Goal: Information Seeking & Learning: Check status

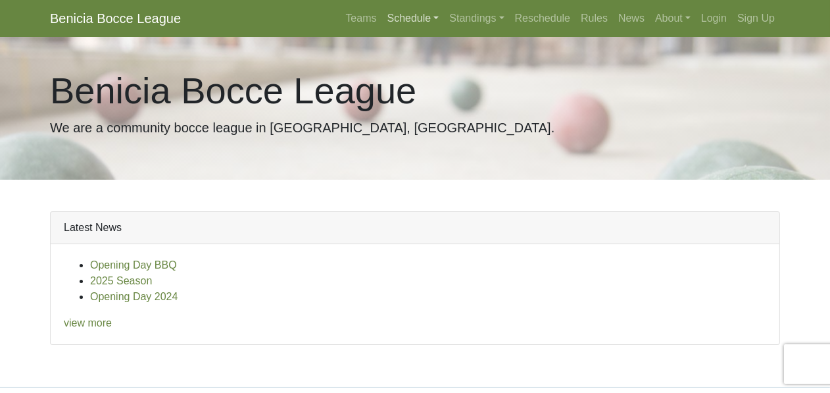
click at [445, 14] on link "Schedule" at bounding box center [413, 18] width 62 height 26
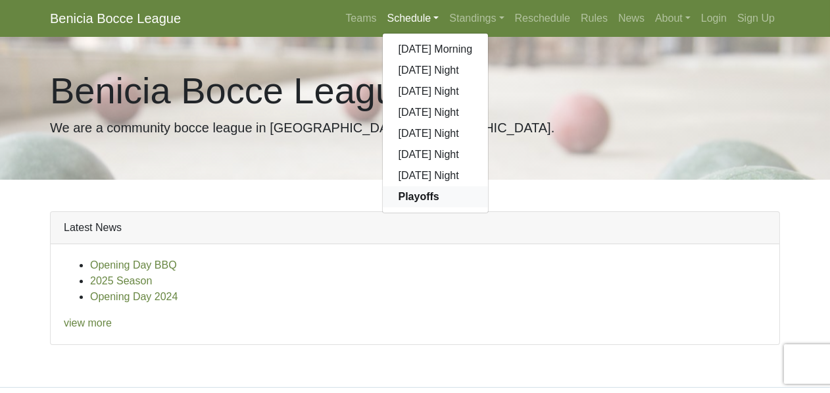
click at [439, 191] on strong "Playoffs" at bounding box center [419, 196] width 41 height 11
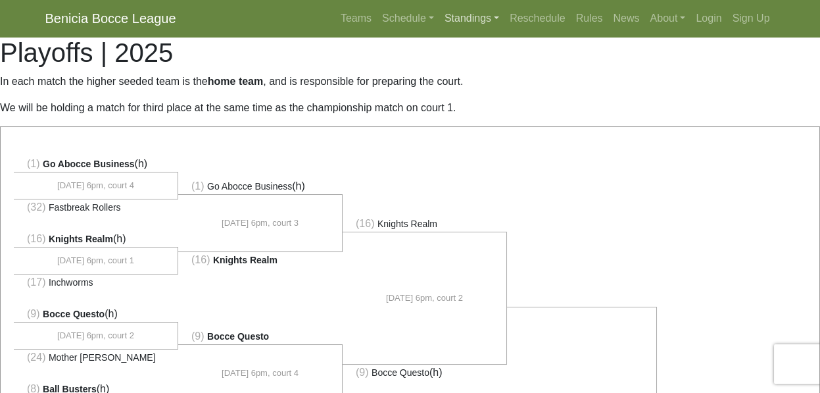
click at [504, 12] on link "Standings" at bounding box center [471, 18] width 65 height 26
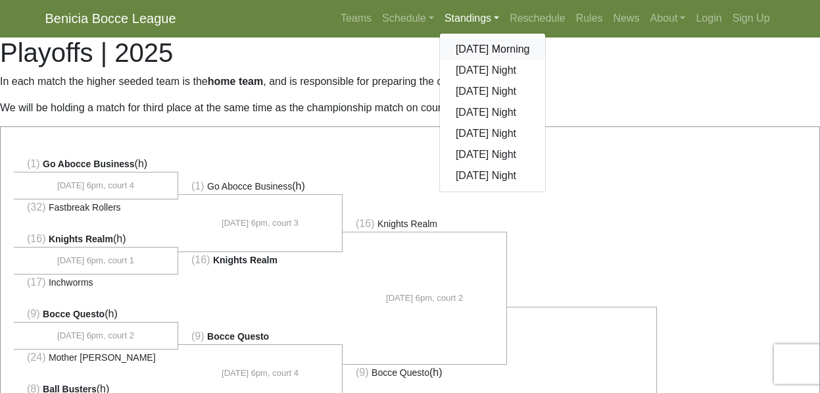
click at [546, 39] on link "[DATE] Morning" at bounding box center [493, 49] width 106 height 21
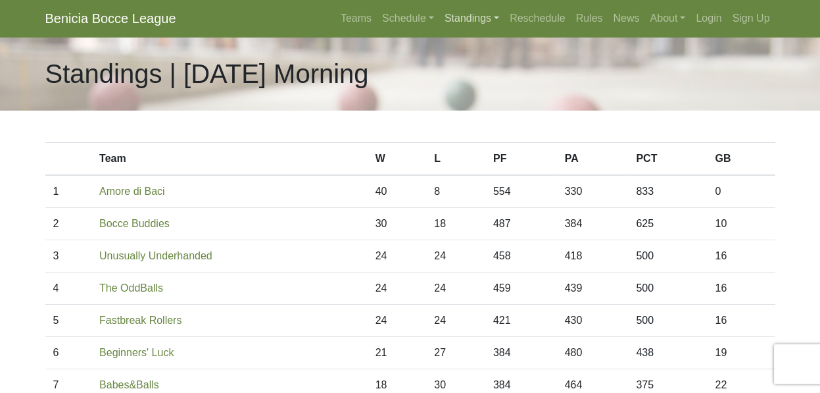
click at [504, 11] on link "Standings" at bounding box center [471, 18] width 65 height 26
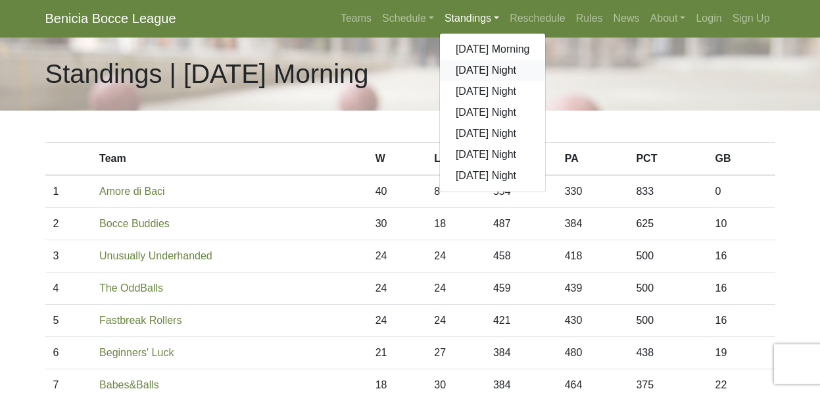
click at [546, 60] on link "[DATE] Night" at bounding box center [493, 70] width 106 height 21
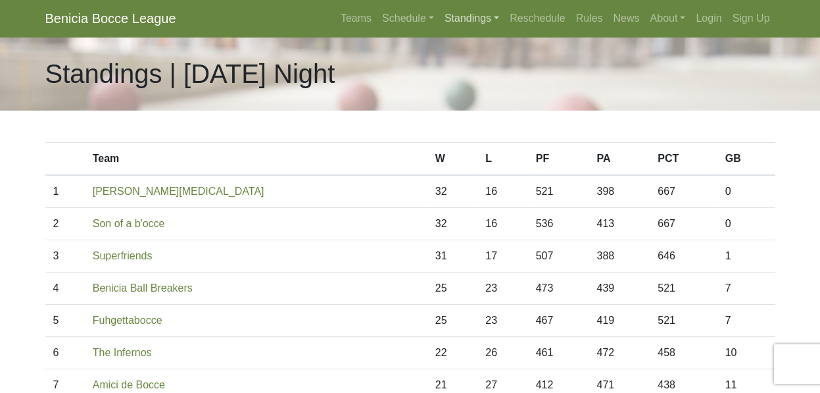
click at [504, 15] on link "Standings" at bounding box center [471, 18] width 65 height 26
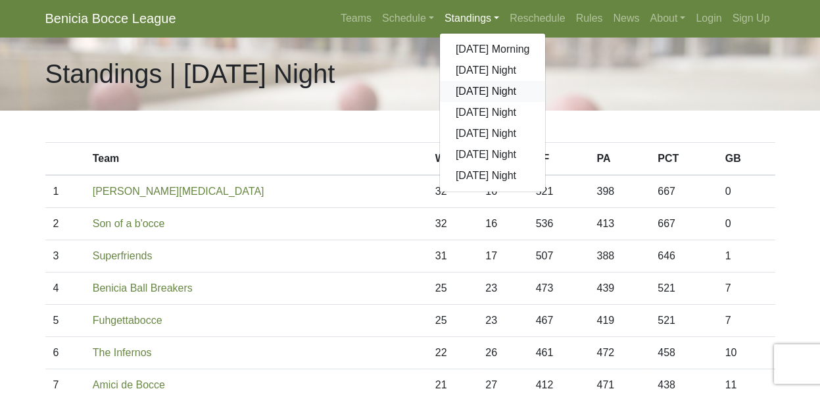
click at [546, 81] on link "[DATE] Night" at bounding box center [493, 91] width 106 height 21
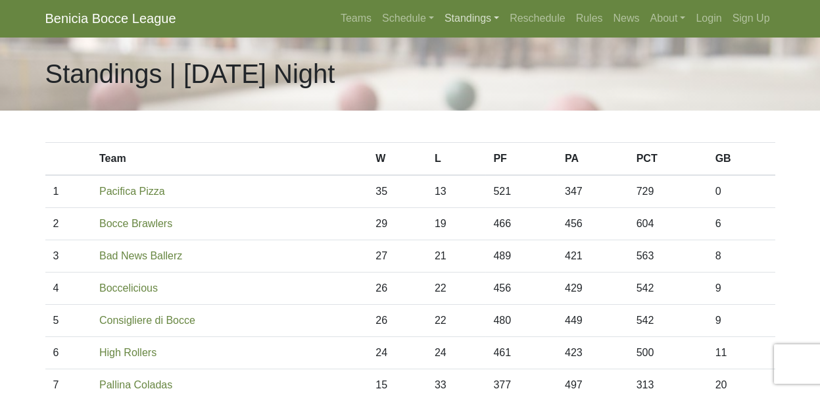
click at [504, 16] on link "Standings" at bounding box center [471, 18] width 65 height 26
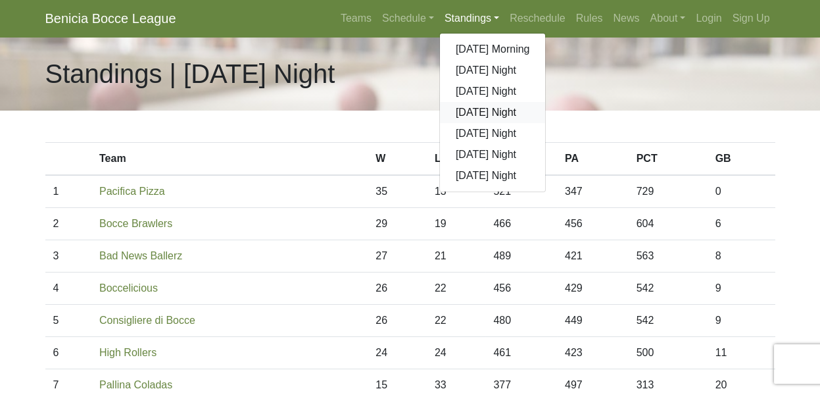
click at [546, 102] on link "[DATE] Night" at bounding box center [493, 112] width 106 height 21
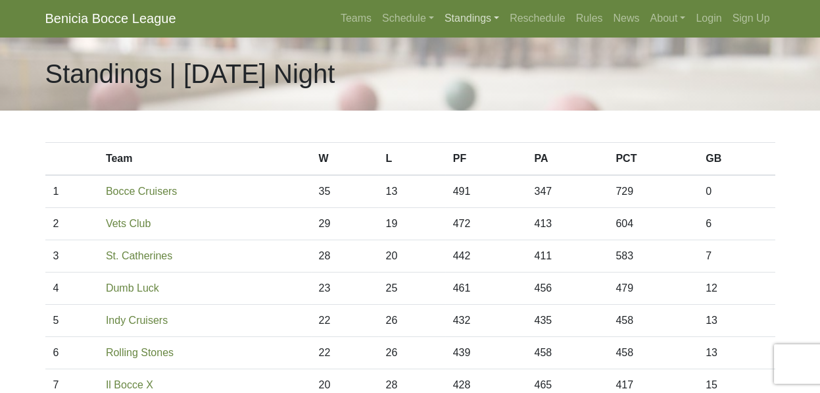
click at [504, 11] on link "Standings" at bounding box center [471, 18] width 65 height 26
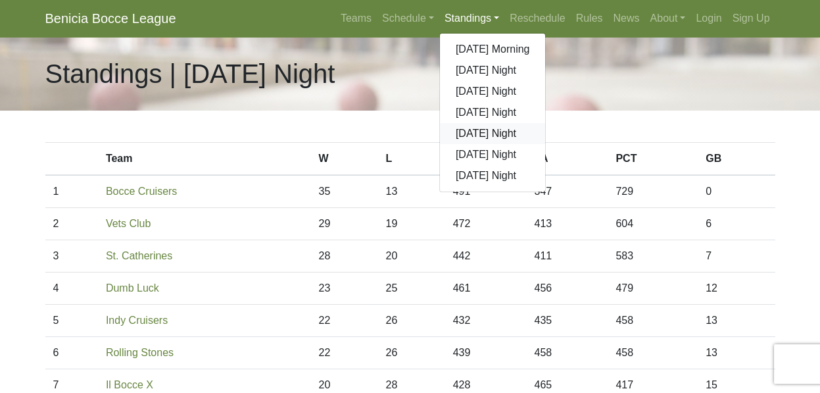
click at [546, 123] on link "[DATE] Night" at bounding box center [493, 133] width 106 height 21
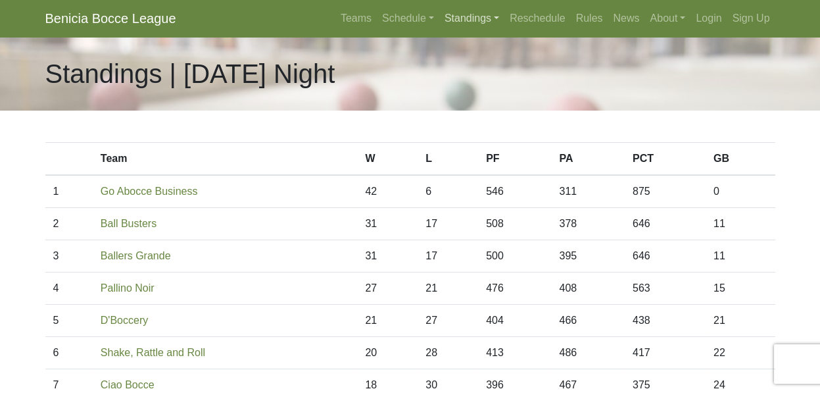
click at [504, 15] on link "Standings" at bounding box center [471, 18] width 65 height 26
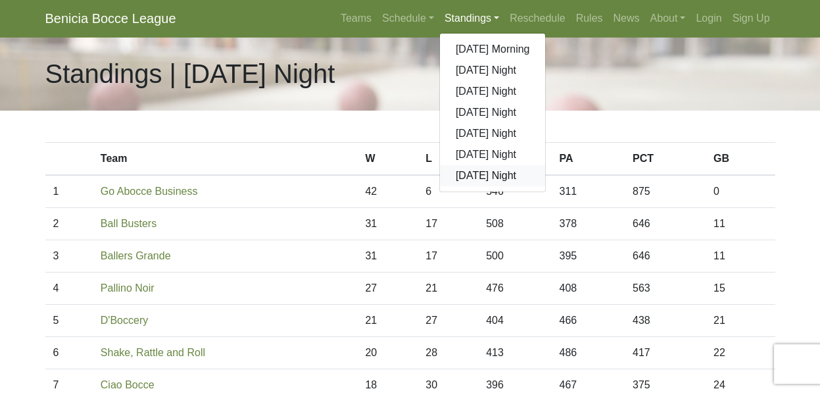
click at [546, 165] on link "[DATE] Night" at bounding box center [493, 175] width 106 height 21
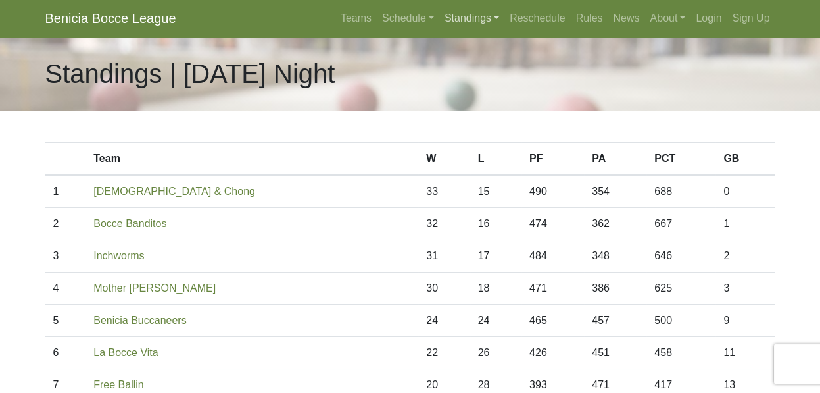
click at [504, 18] on link "Standings" at bounding box center [471, 18] width 65 height 26
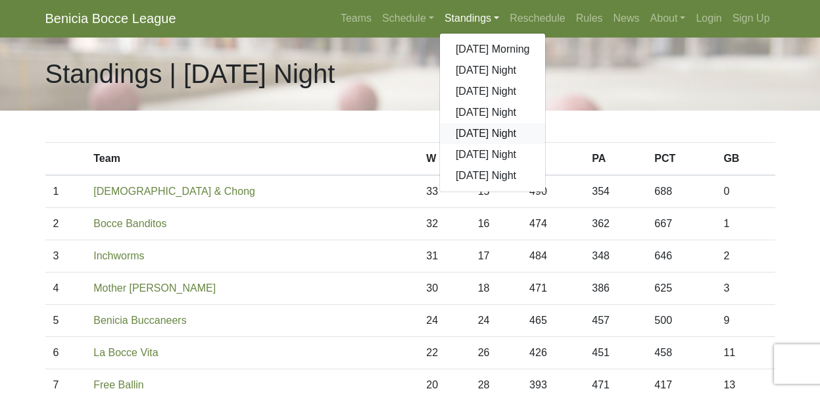
click at [546, 123] on link "[DATE] Night" at bounding box center [493, 133] width 106 height 21
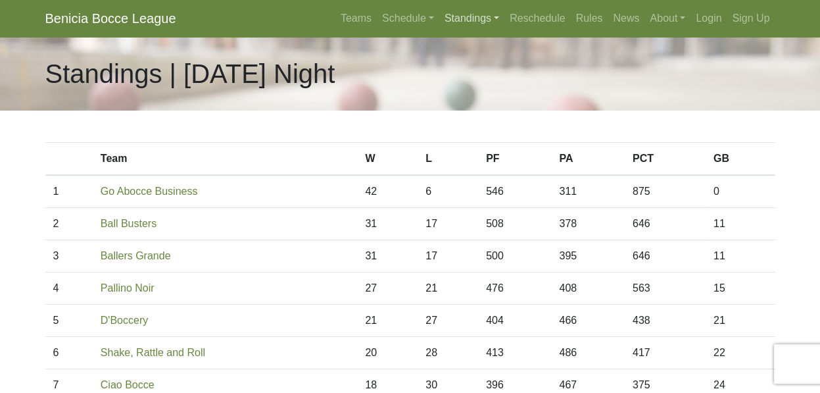
click at [504, 16] on link "Standings" at bounding box center [471, 18] width 65 height 26
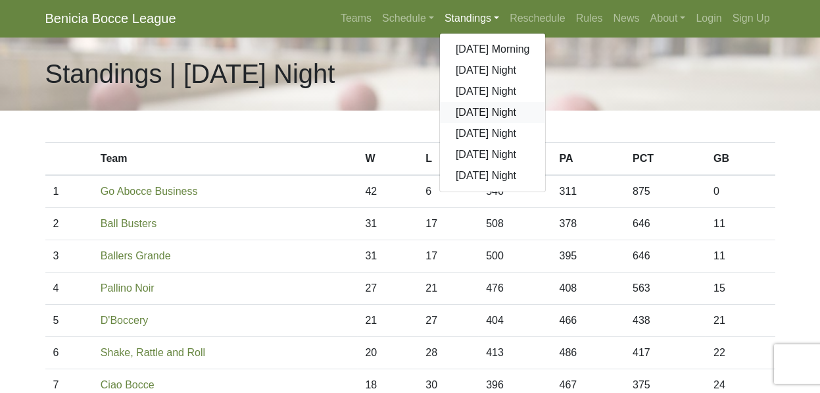
click at [546, 102] on link "[DATE] Night" at bounding box center [493, 112] width 106 height 21
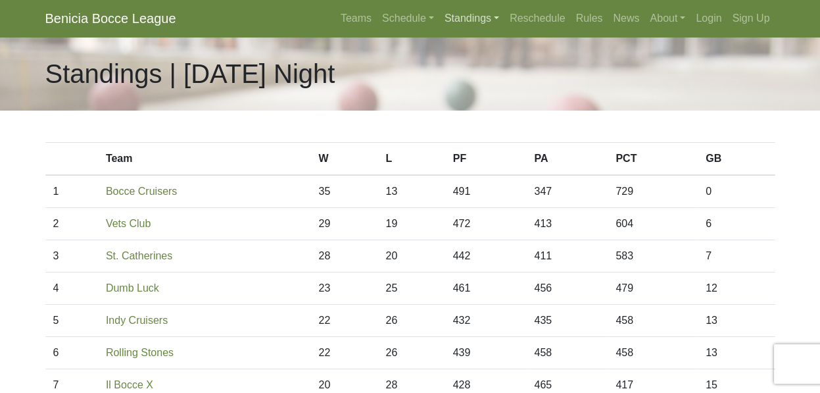
click at [504, 13] on link "Standings" at bounding box center [471, 18] width 65 height 26
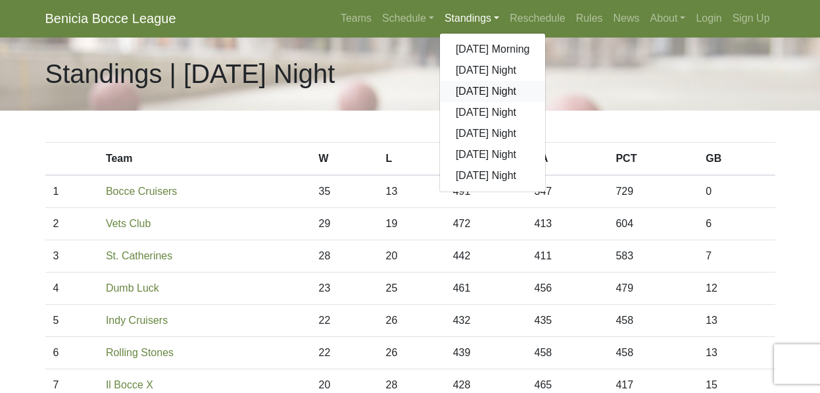
click at [546, 81] on link "[DATE] Night" at bounding box center [493, 91] width 106 height 21
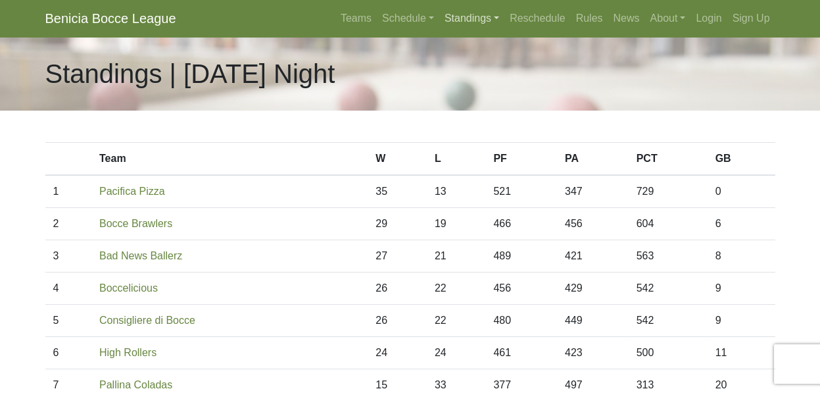
click at [504, 13] on link "Standings" at bounding box center [471, 18] width 65 height 26
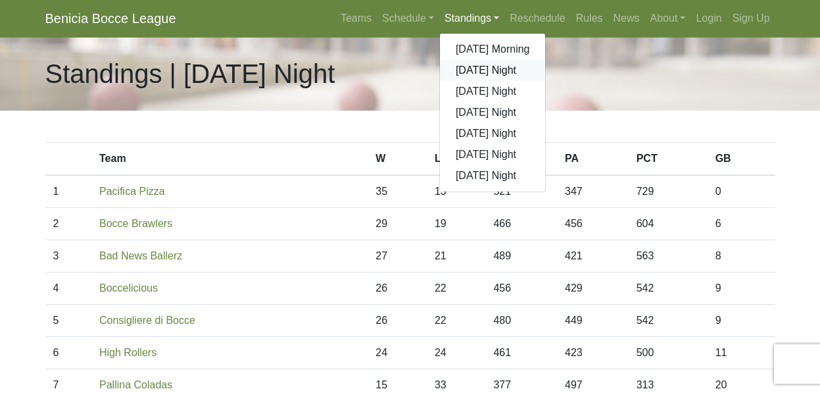
click at [546, 60] on link "[DATE] Night" at bounding box center [493, 70] width 106 height 21
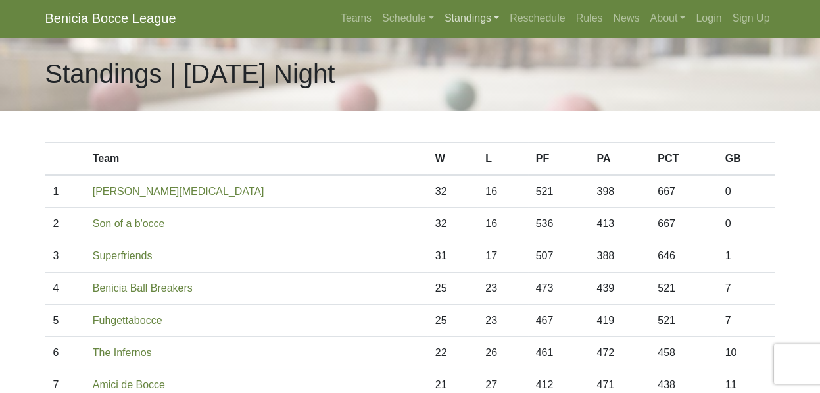
click at [504, 14] on link "Standings" at bounding box center [471, 18] width 65 height 26
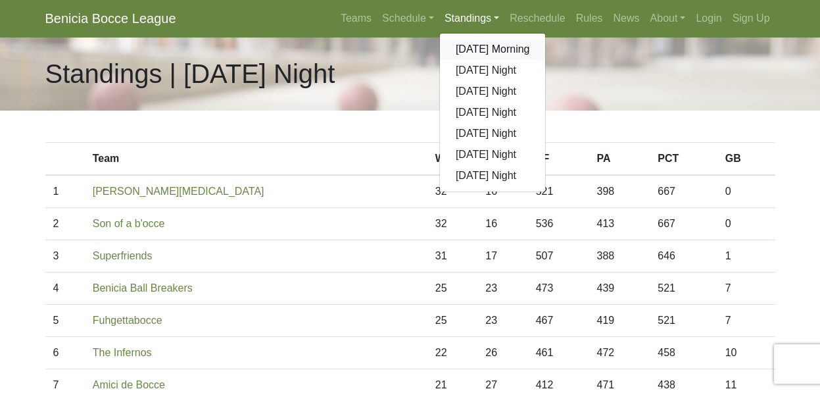
click at [546, 39] on link "[DATE] Morning" at bounding box center [493, 49] width 106 height 21
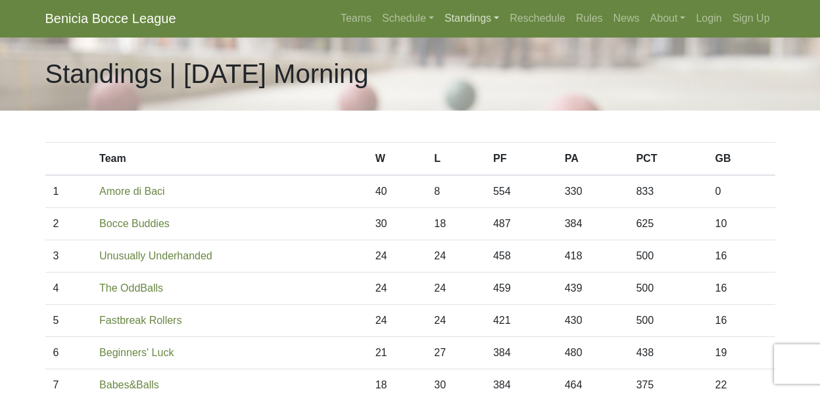
click at [504, 11] on link "Standings" at bounding box center [471, 18] width 65 height 26
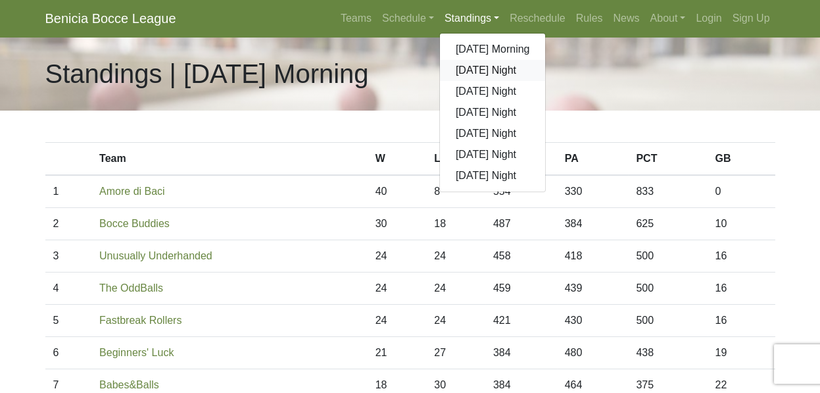
click at [546, 60] on link "[DATE] Night" at bounding box center [493, 70] width 106 height 21
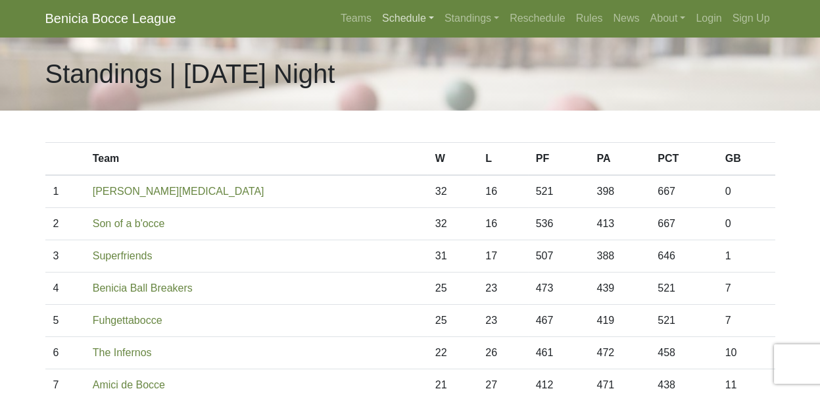
click at [439, 14] on link "Schedule" at bounding box center [408, 18] width 62 height 26
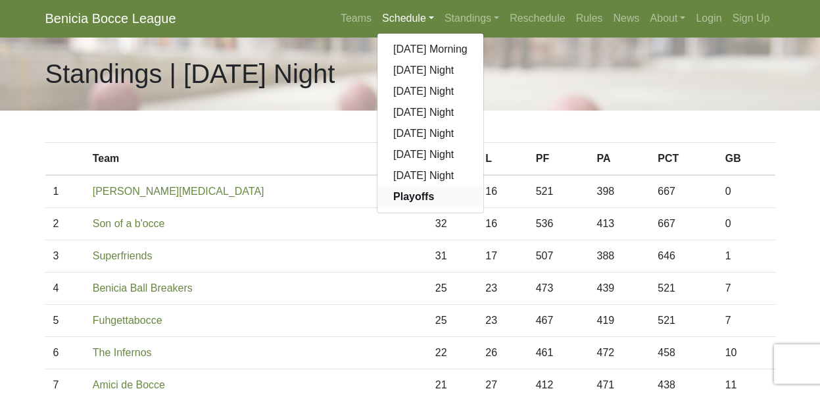
click at [434, 191] on strong "Playoffs" at bounding box center [413, 196] width 41 height 11
